Goal: Information Seeking & Learning: Learn about a topic

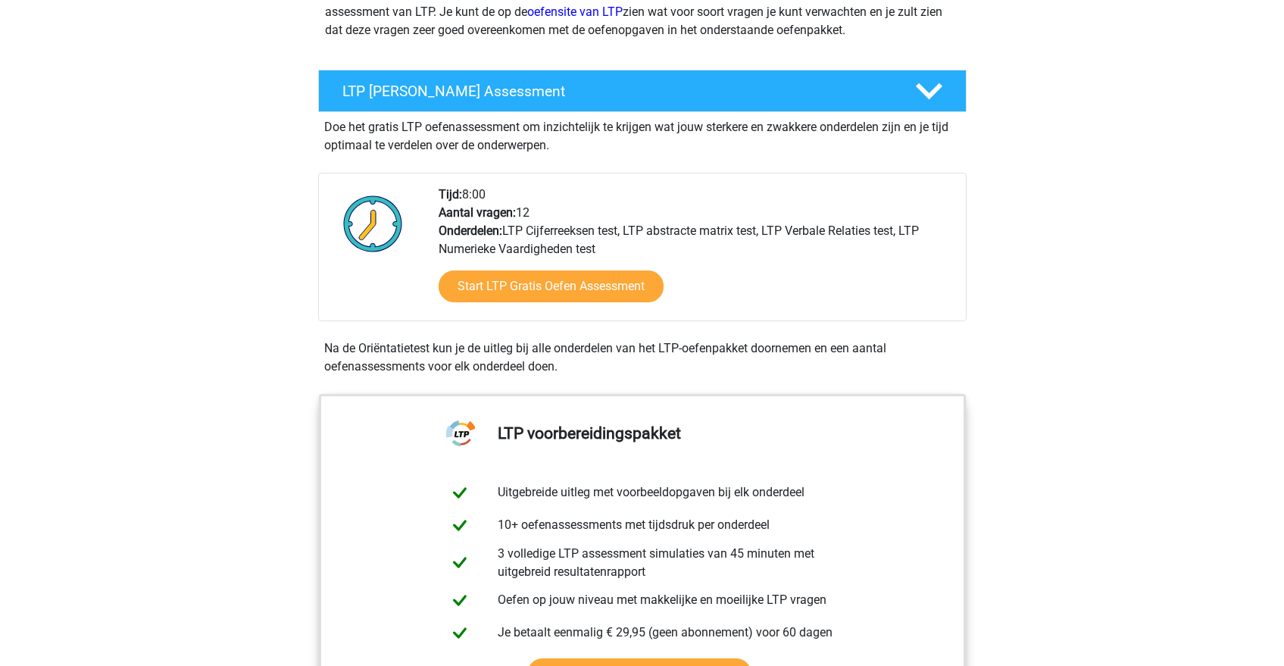
scroll to position [224, 0]
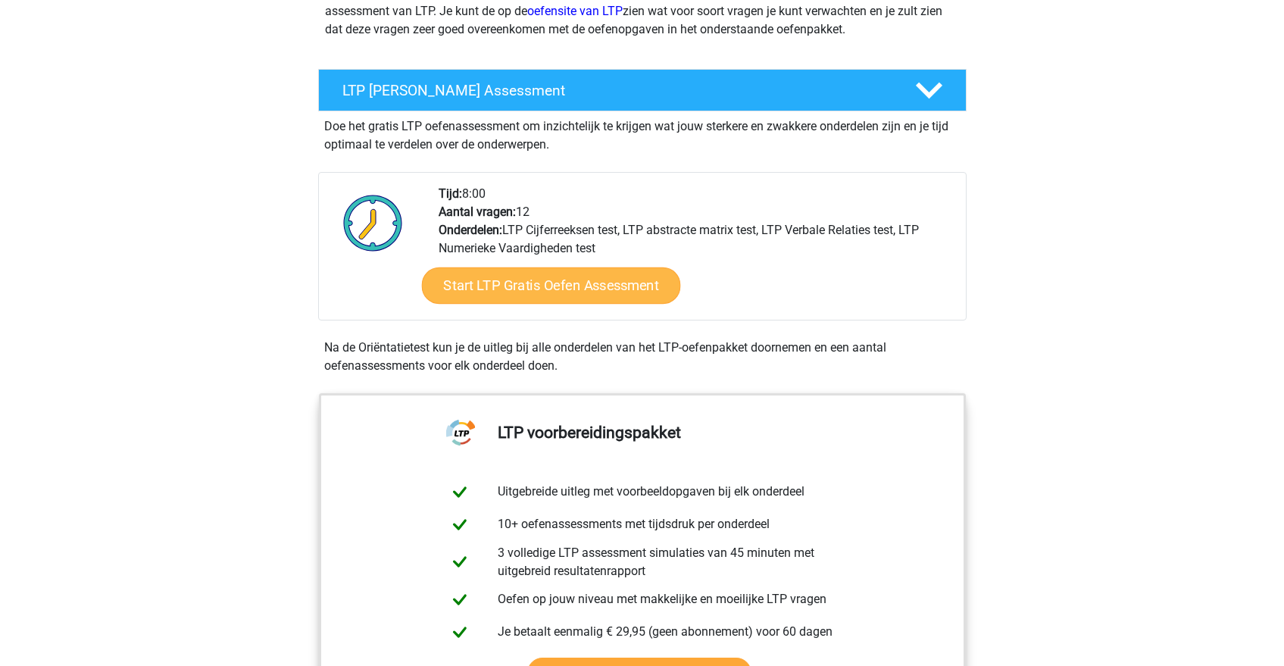
click at [517, 282] on link "Start LTP Gratis Oefen Assessment" at bounding box center [550, 286] width 259 height 36
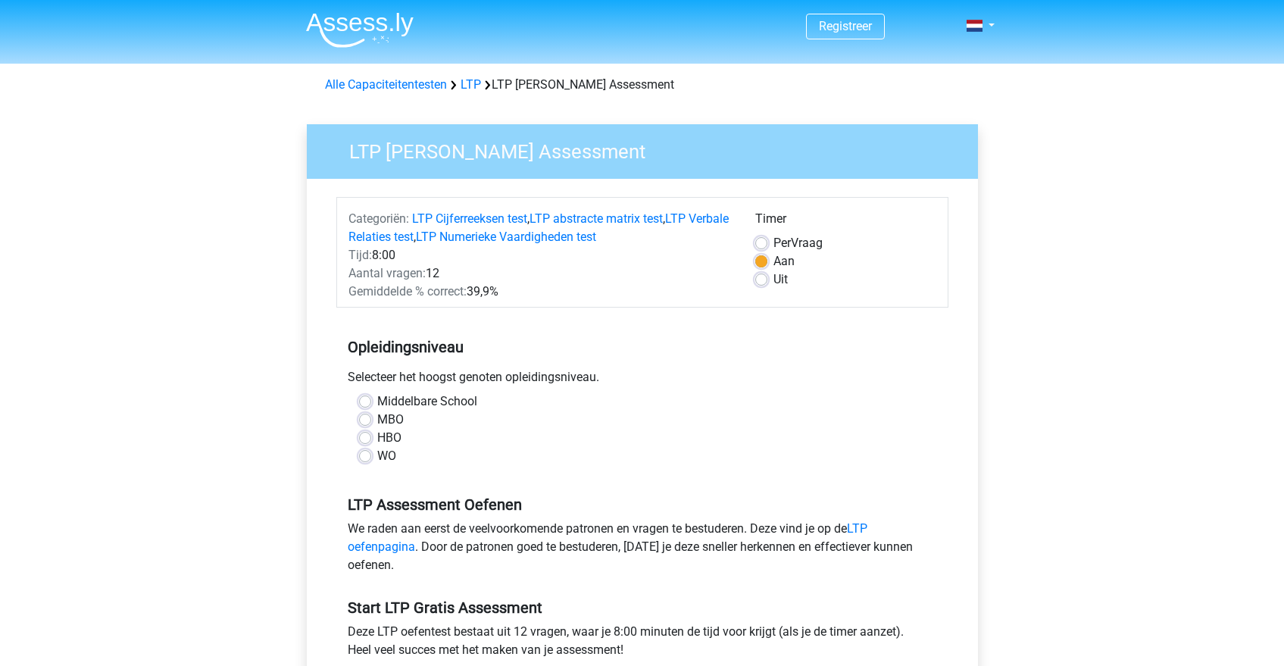
click at [398, 401] on label "Middelbare School" at bounding box center [427, 402] width 100 height 18
click at [371, 401] on input "Middelbare School" at bounding box center [365, 400] width 12 height 15
radio input "true"
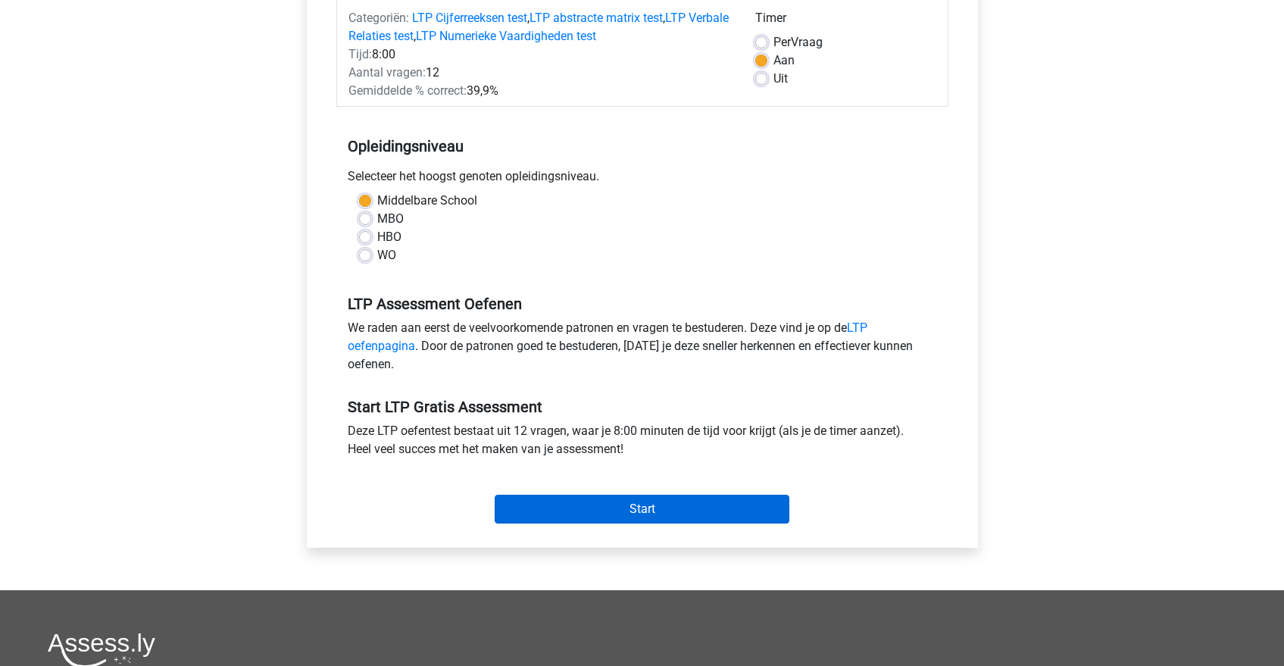
scroll to position [237, 0]
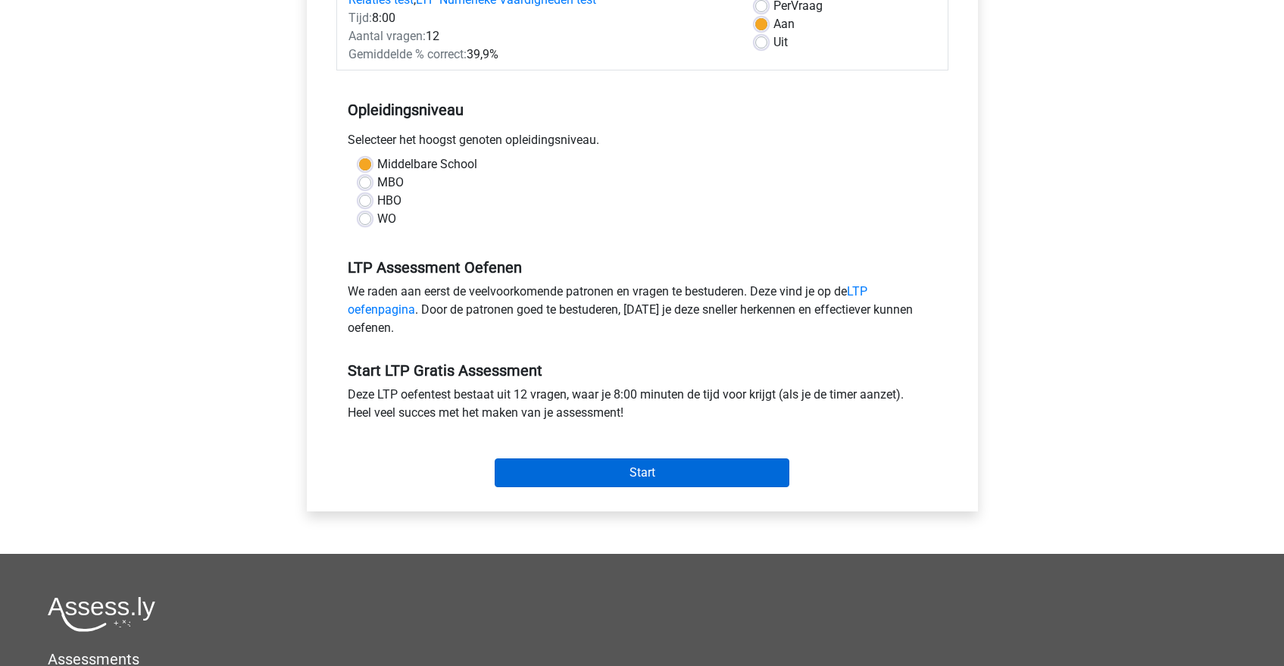
click at [651, 472] on input "Start" at bounding box center [642, 472] width 295 height 29
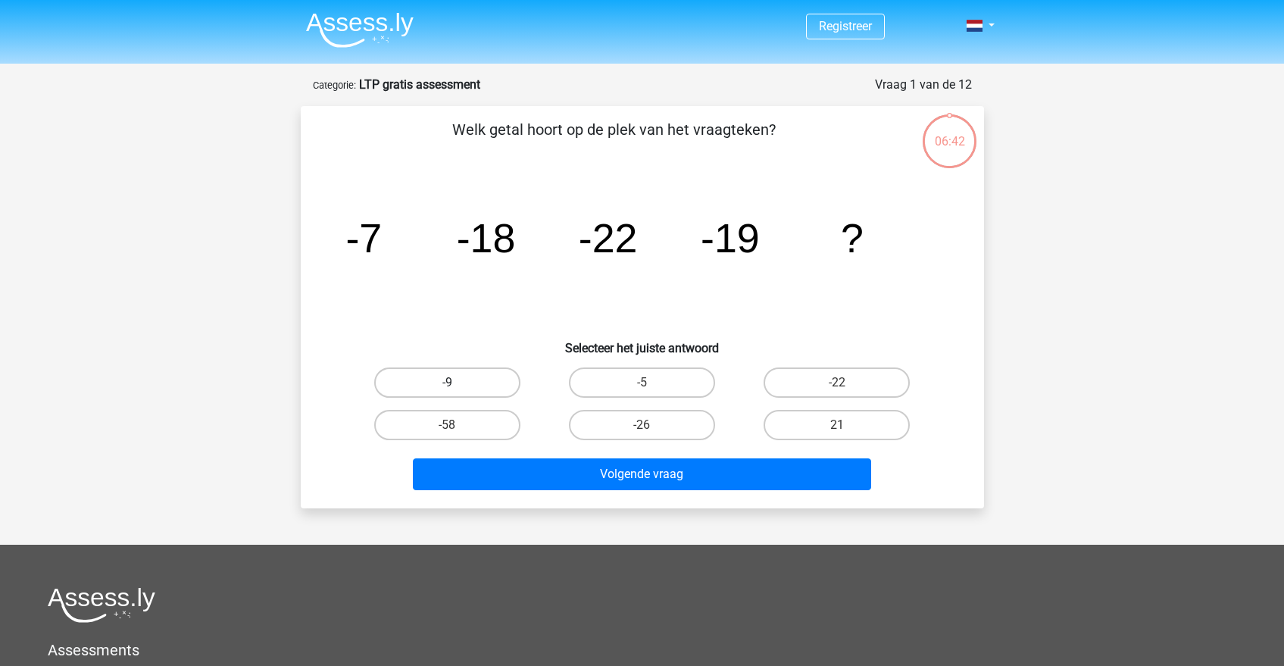
click at [460, 368] on label "-9" at bounding box center [447, 383] width 146 height 30
click at [457, 383] on input "-9" at bounding box center [452, 388] width 10 height 10
radio input "true"
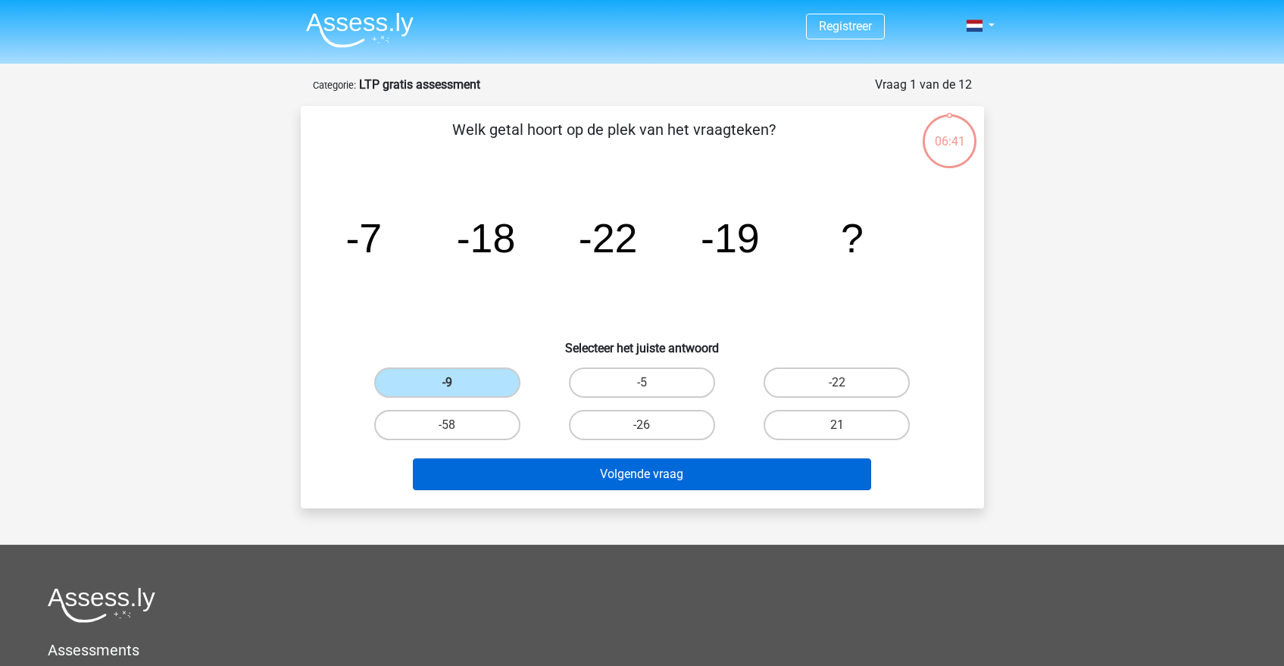
click at [644, 472] on button "Volgende vraag" at bounding box center [642, 474] width 458 height 32
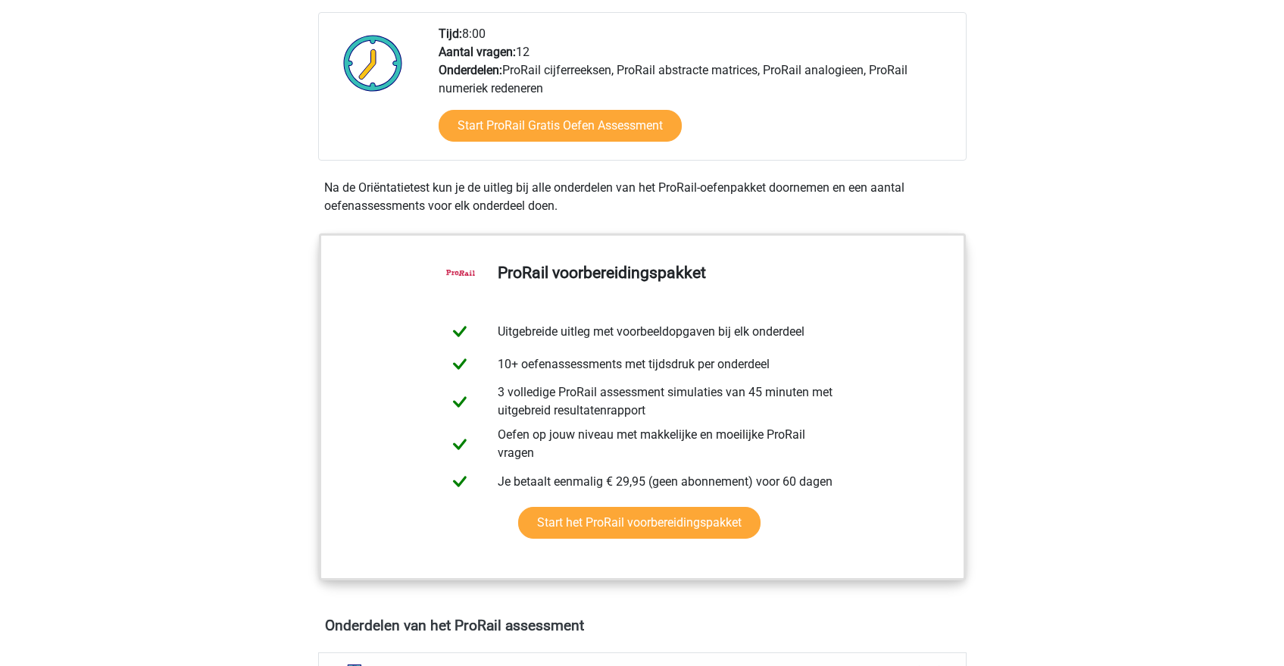
scroll to position [514, 0]
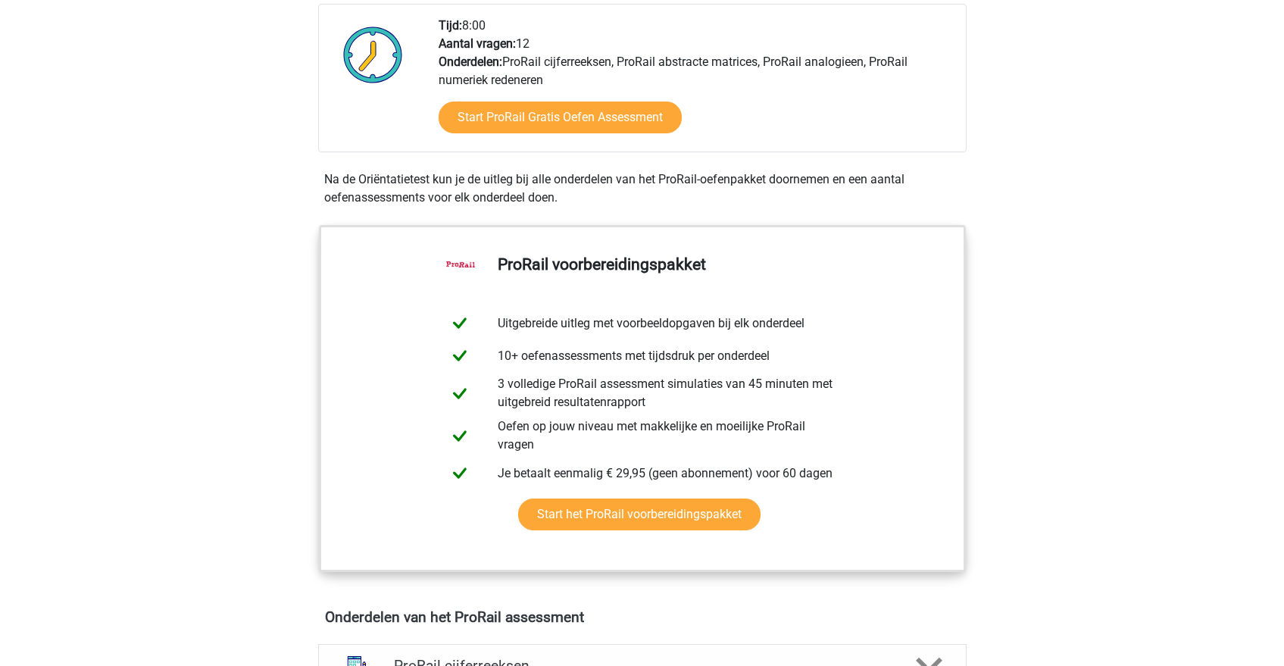
click at [563, 136] on div "Start ProRail Gratis Oefen Assessment" at bounding box center [696, 120] width 515 height 62
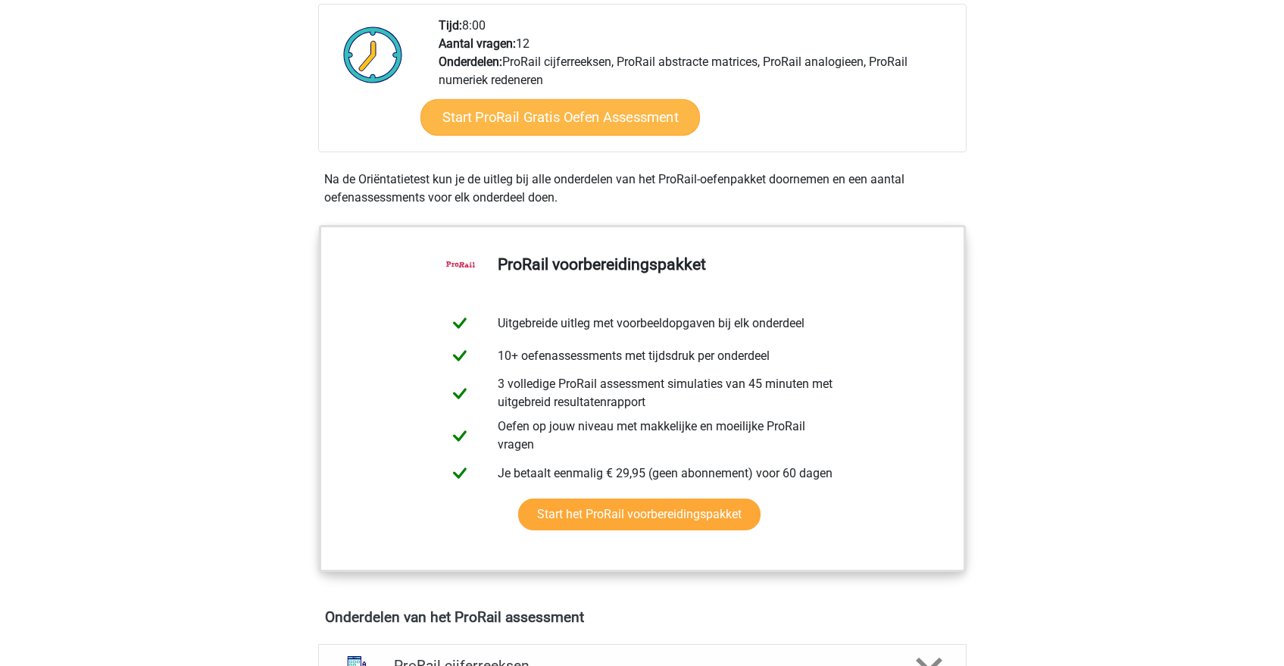
click at [602, 112] on link "Start ProRail Gratis Oefen Assessment" at bounding box center [560, 117] width 280 height 36
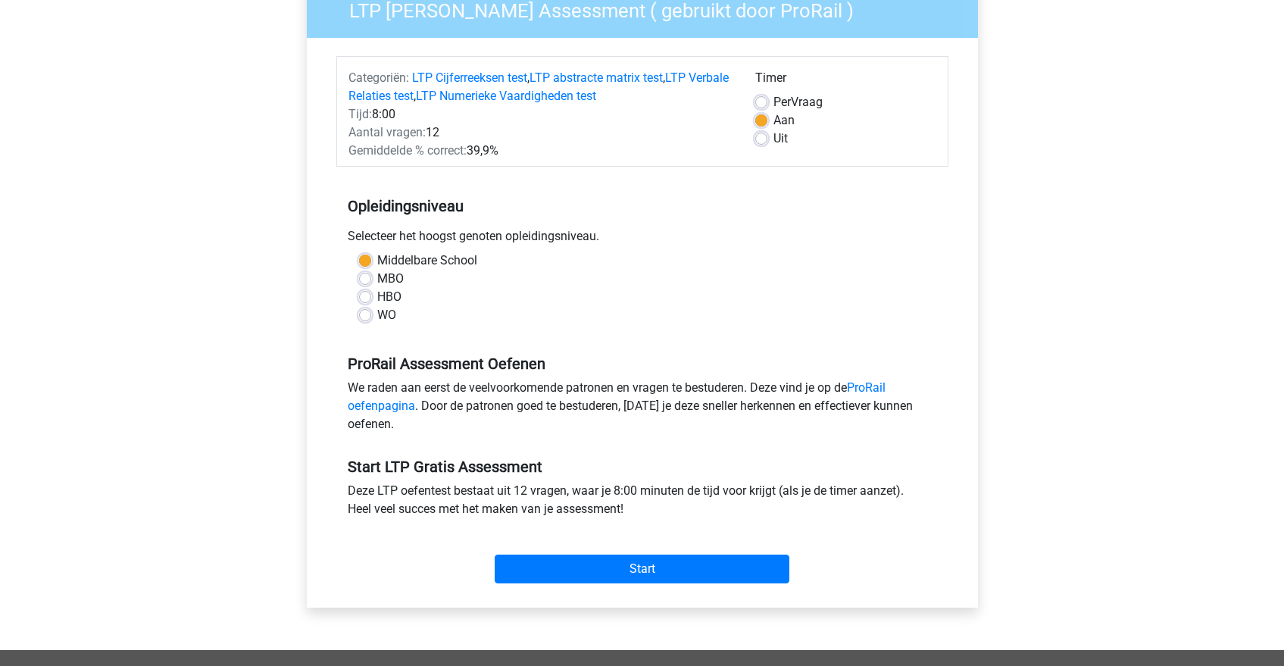
scroll to position [284, 0]
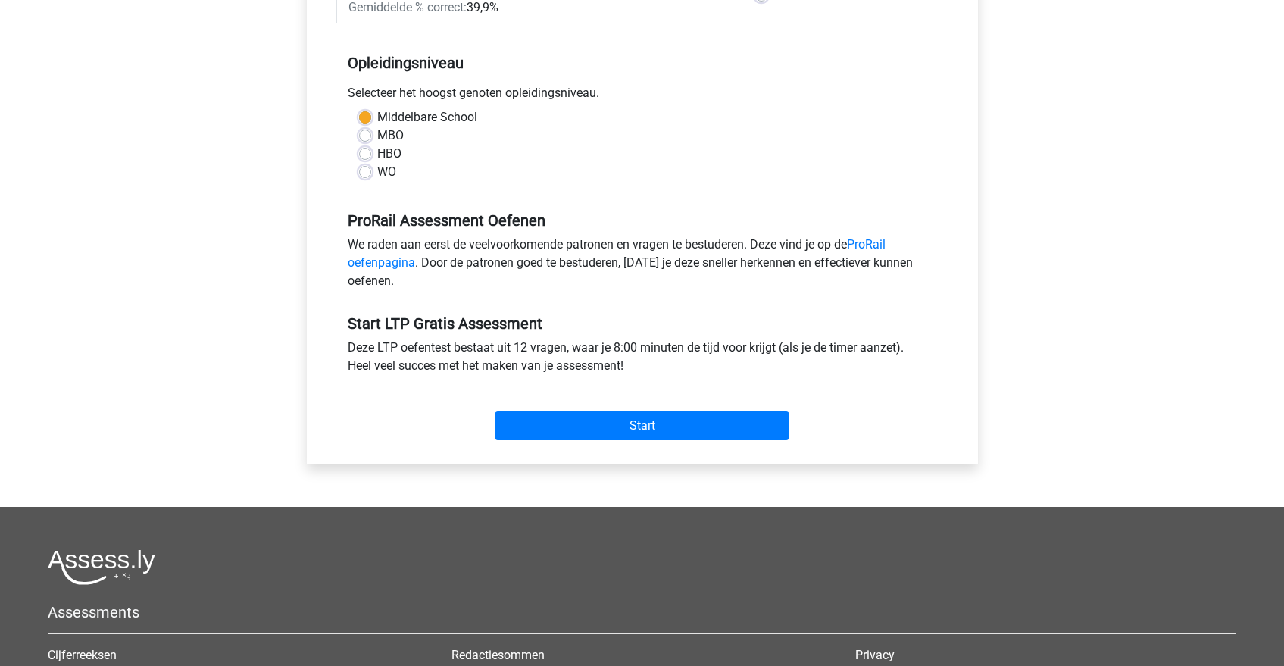
click at [634, 408] on div "Start" at bounding box center [642, 413] width 612 height 53
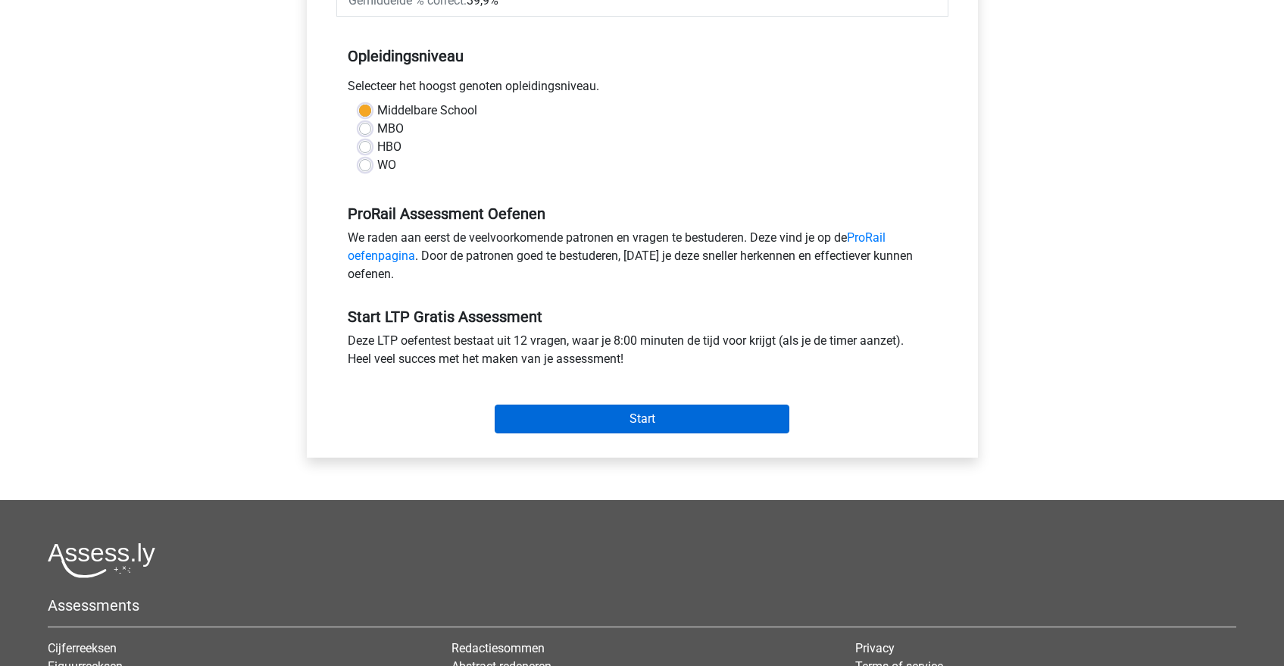
scroll to position [294, 0]
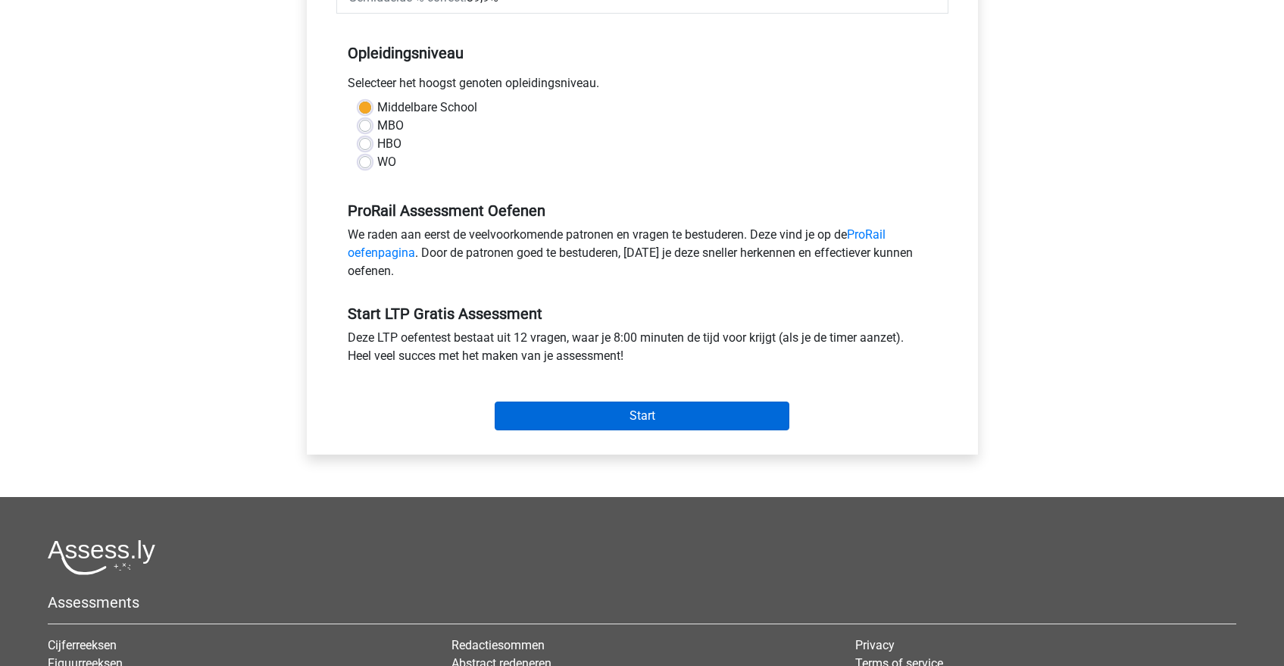
click at [673, 408] on input "Start" at bounding box center [642, 416] width 295 height 29
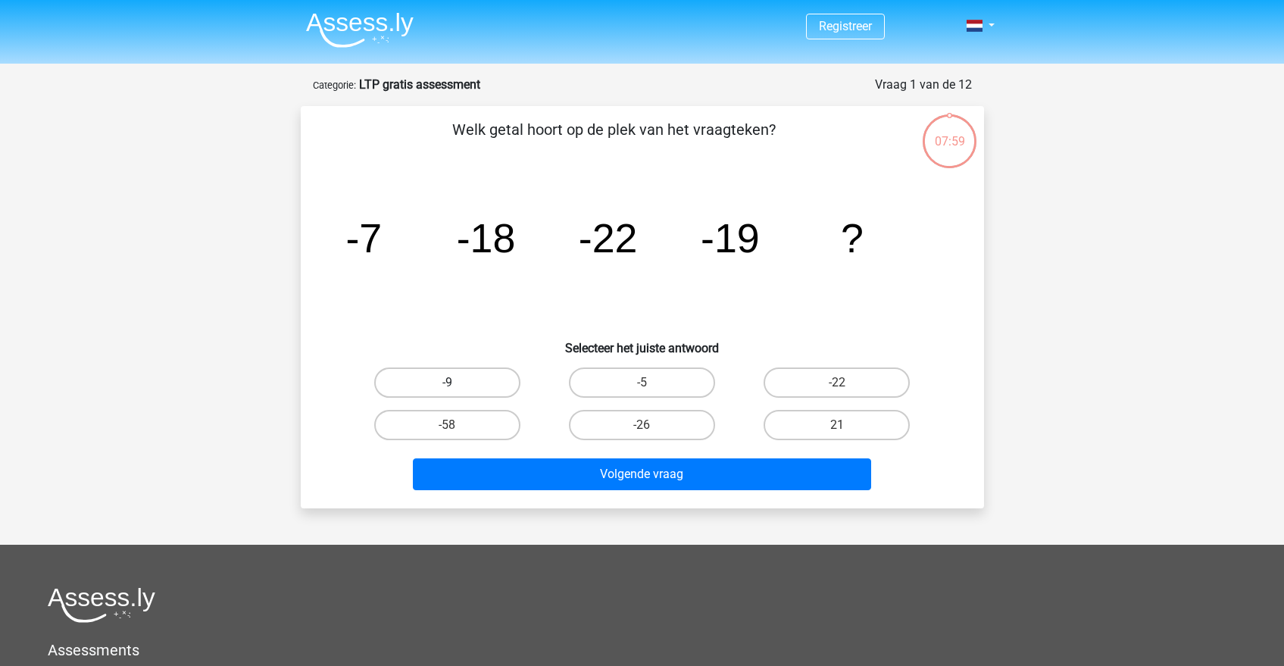
click at [434, 380] on label "-9" at bounding box center [447, 383] width 146 height 30
click at [447, 383] on input "-9" at bounding box center [452, 388] width 10 height 10
radio input "true"
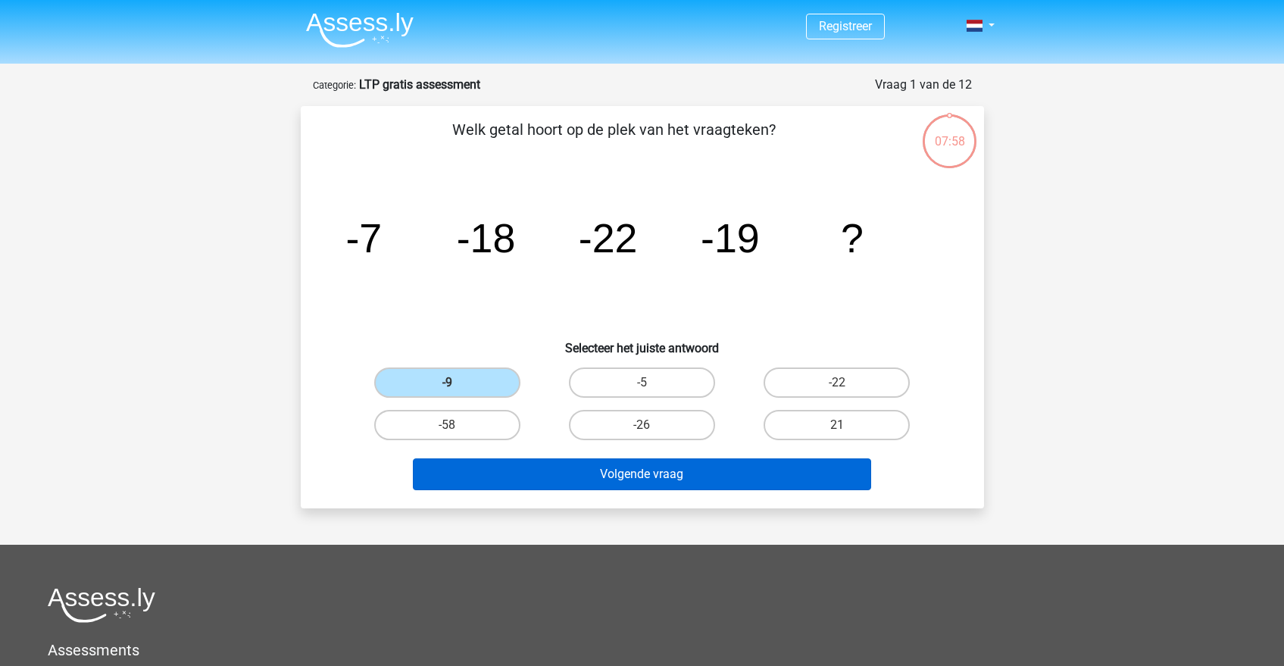
click at [652, 483] on button "Volgende vraag" at bounding box center [642, 474] width 458 height 32
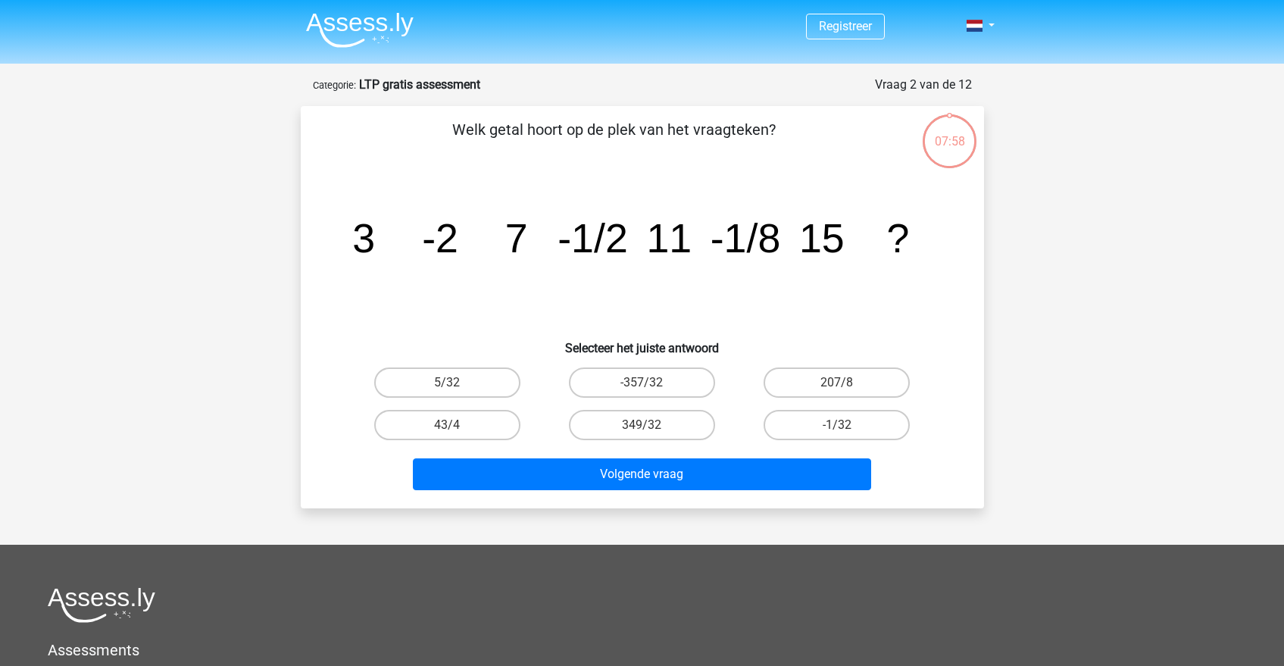
scroll to position [76, 0]
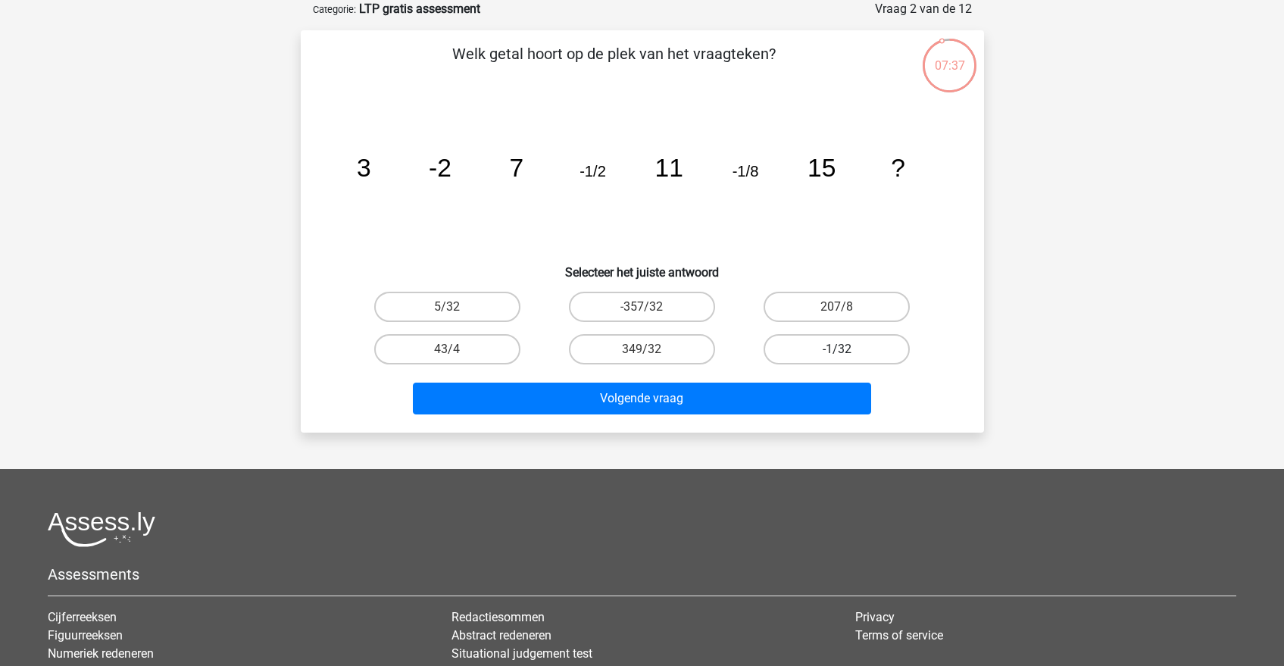
click at [821, 352] on label "-1/32" at bounding box center [837, 349] width 146 height 30
click at [837, 352] on input "-1/32" at bounding box center [842, 354] width 10 height 10
radio input "true"
click at [789, 417] on div "Volgende vraag" at bounding box center [642, 402] width 585 height 38
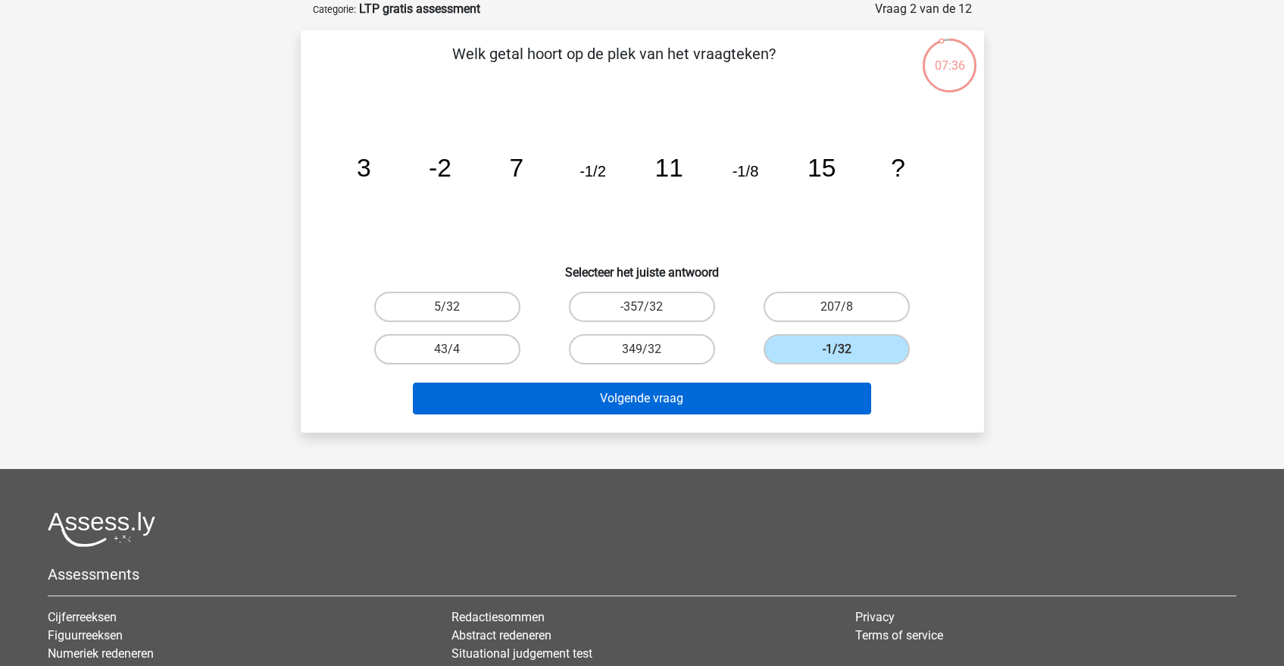
click at [795, 390] on button "Volgende vraag" at bounding box center [642, 399] width 458 height 32
